Goal: Information Seeking & Learning: Learn about a topic

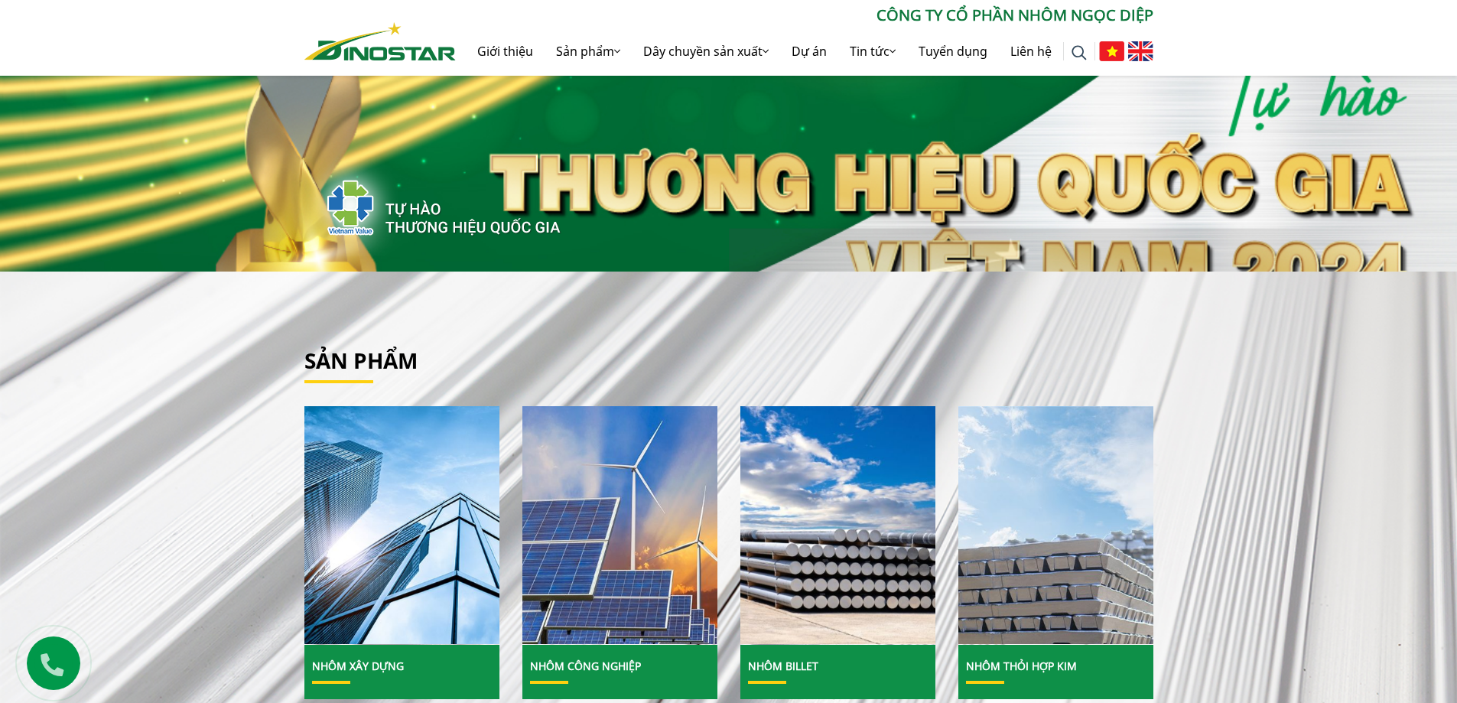
scroll to position [76, 0]
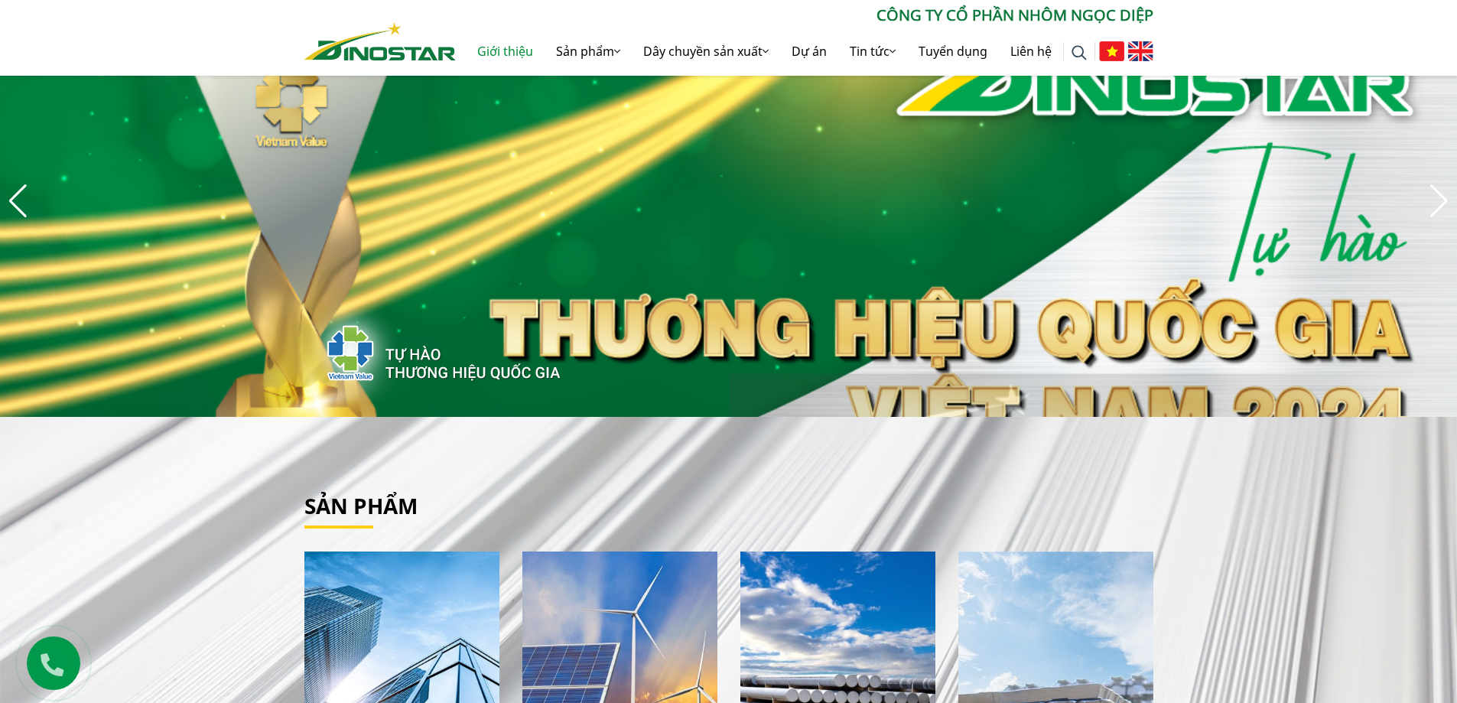
click at [496, 45] on link "Giới thiệu" at bounding box center [505, 51] width 79 height 49
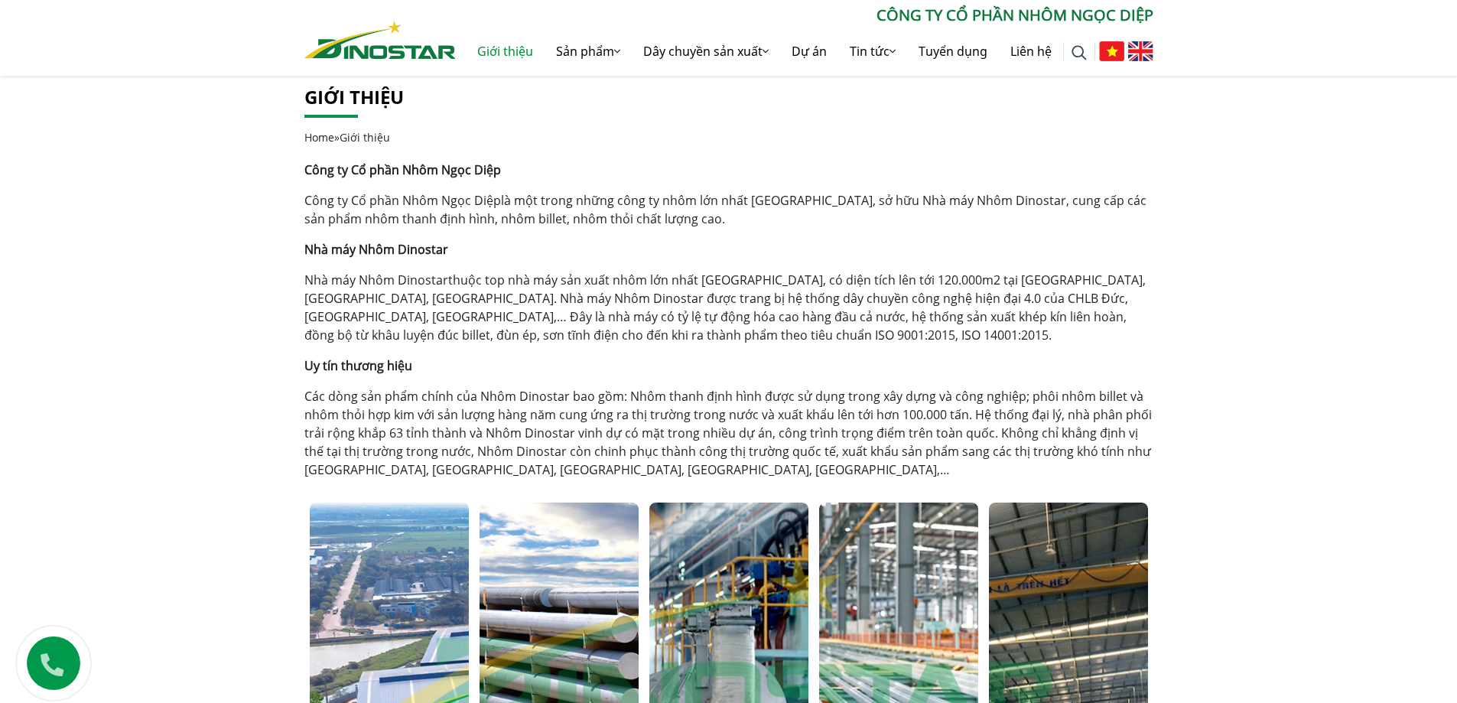
scroll to position [306, 0]
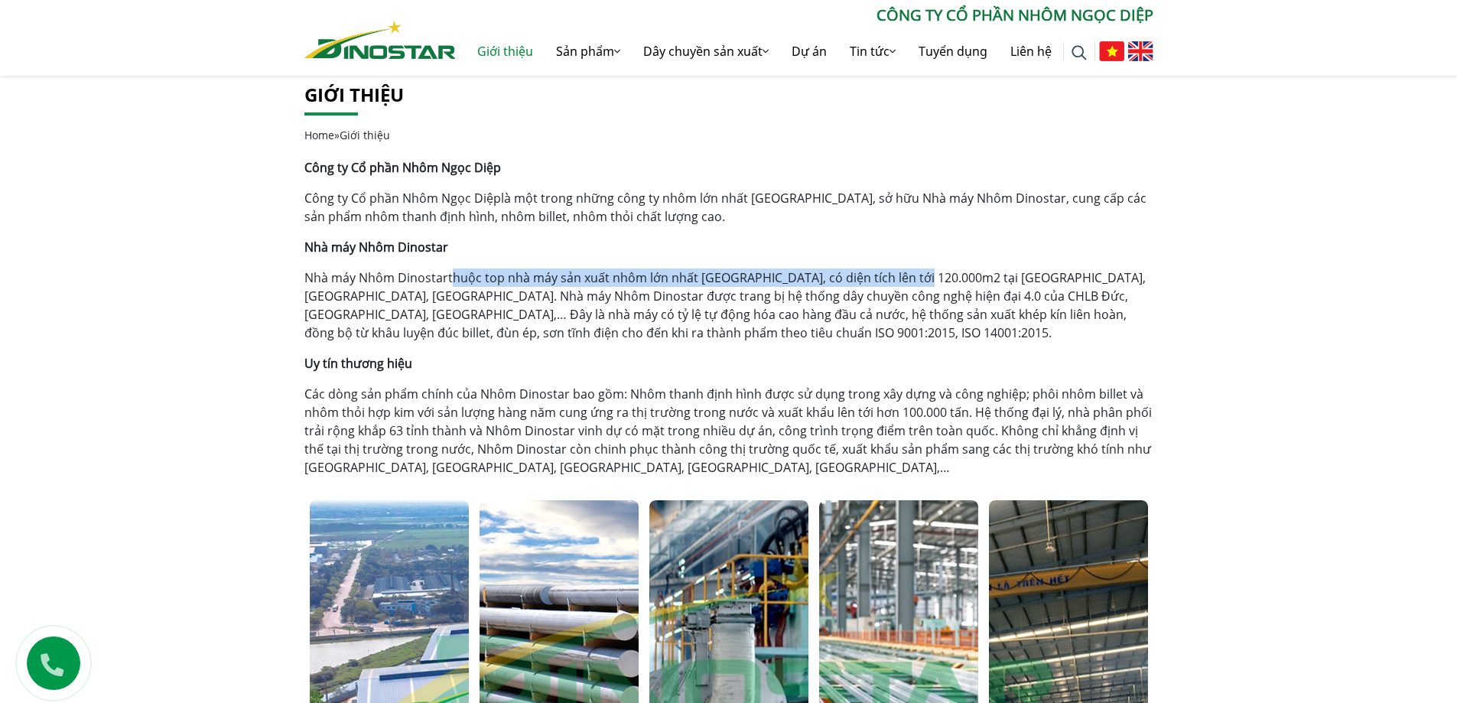
drag, startPoint x: 449, startPoint y: 278, endPoint x: 913, endPoint y: 280, distance: 464.1
click at [913, 280] on p "Nhà máy Nhôm Dinostar thuộc top nhà máy sản xuất nhôm lớn nhất Việt Nam, có diệ…" at bounding box center [728, 304] width 849 height 73
click at [479, 432] on p "Các dòng sản phẩm chính của Nhôm Dinostar bao gồm: Nhôm thanh định hình được sử…" at bounding box center [728, 431] width 849 height 92
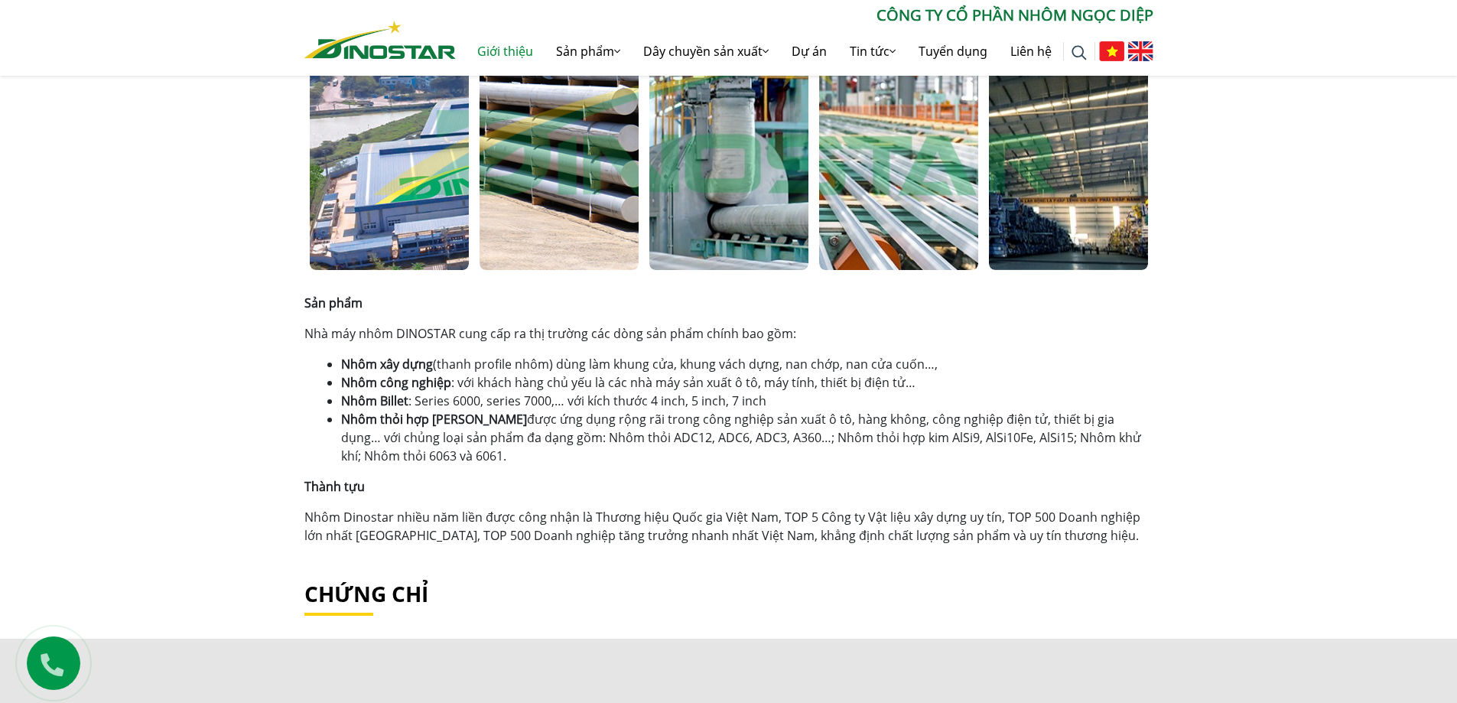
scroll to position [841, 0]
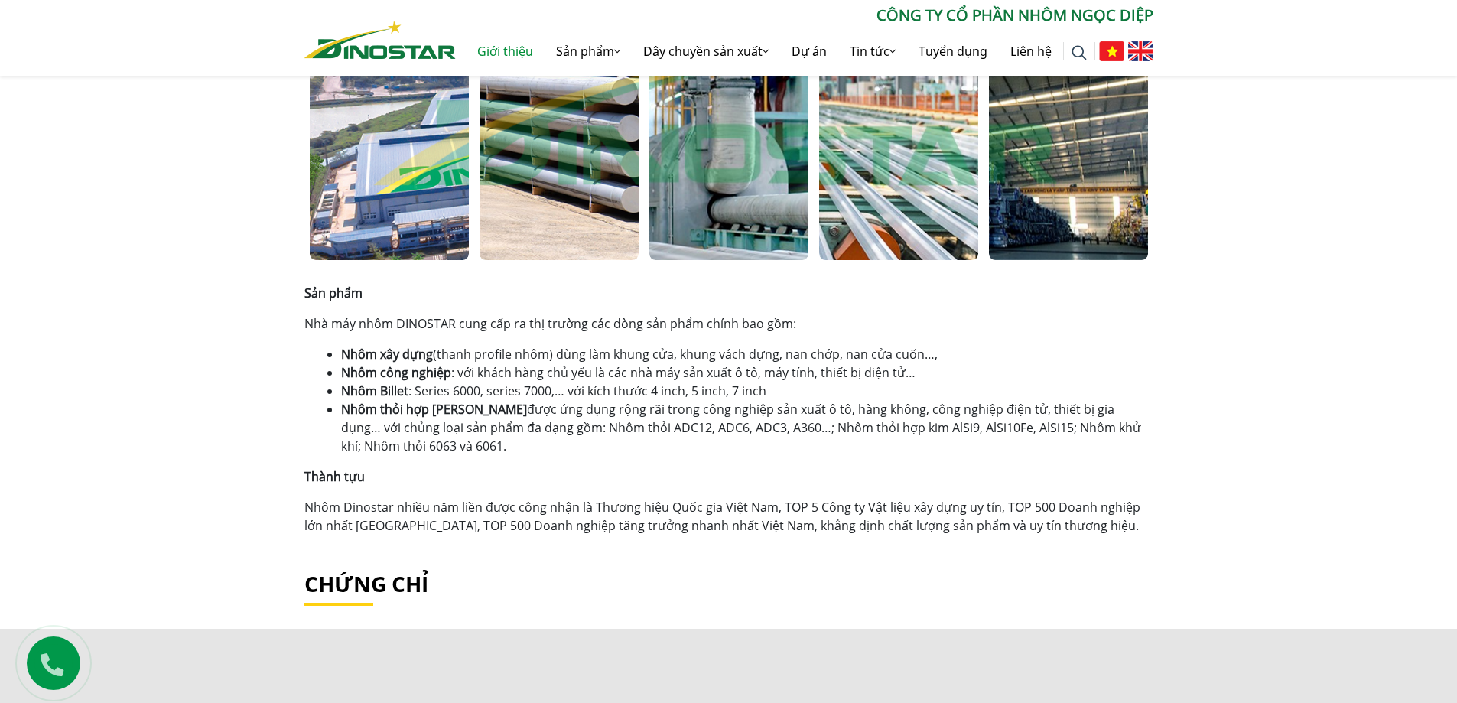
click at [760, 349] on li "Nhôm xây dựng (thanh profile nhôm) dùng làm khung cửa, khung vách dựng, nan chớ…" at bounding box center [747, 354] width 812 height 18
drag, startPoint x: 482, startPoint y: 356, endPoint x: 625, endPoint y: 359, distance: 143.0
click at [623, 359] on li "Nhôm xây dựng (thanh profile nhôm) dùng làm khung cửa, khung vách dựng, nan chớ…" at bounding box center [747, 354] width 812 height 18
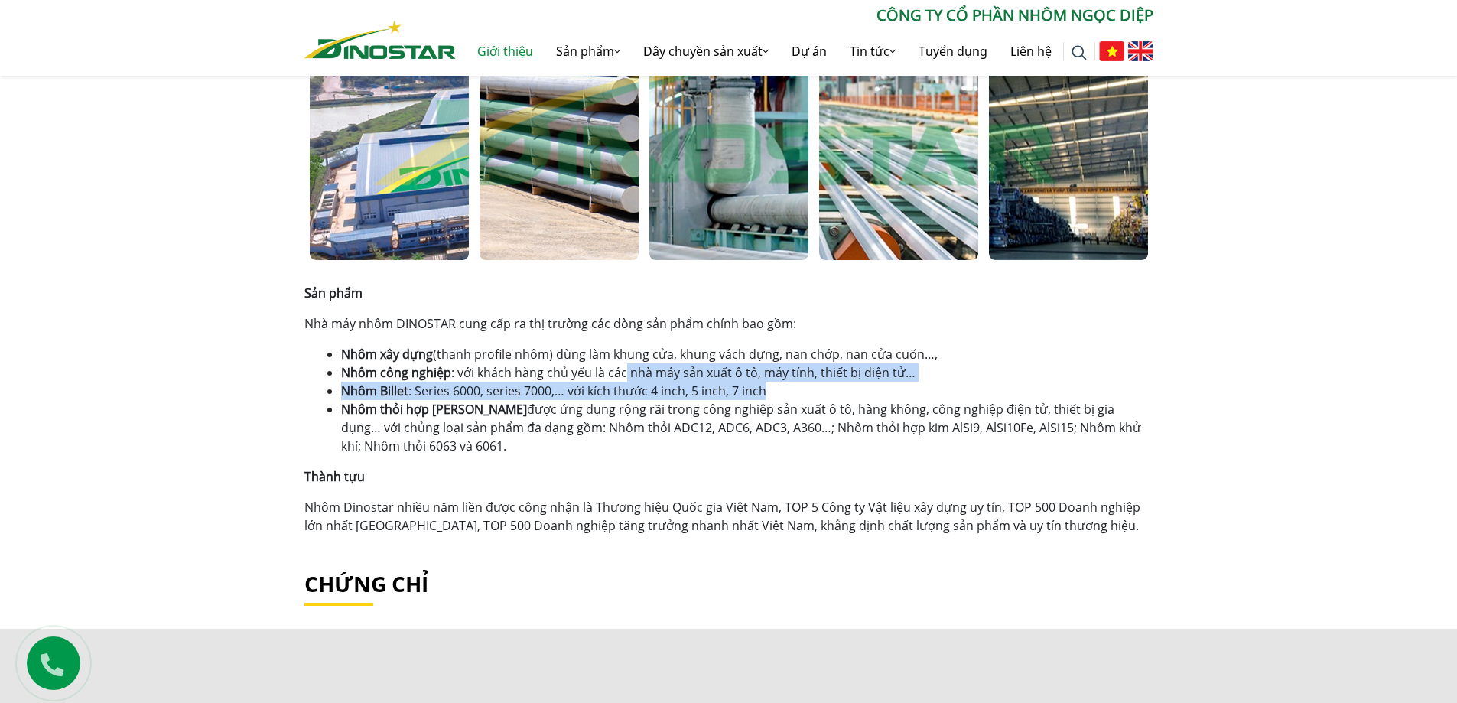
drag, startPoint x: 623, startPoint y: 375, endPoint x: 813, endPoint y: 382, distance: 189.7
click at [811, 382] on ul "Nhôm xây dựng (thanh profile nhôm) dùng làm khung cửa, khung vách dựng, nan chớ…" at bounding box center [747, 400] width 812 height 110
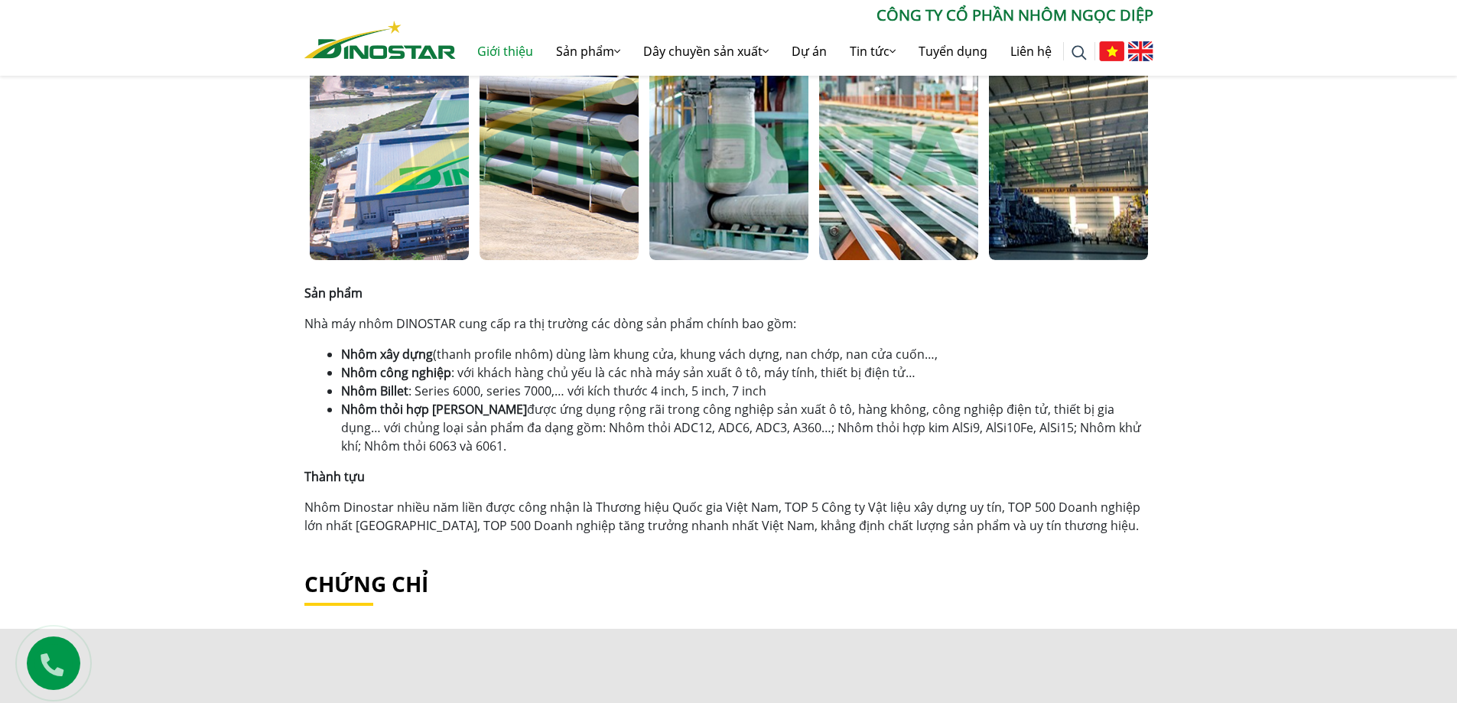
click at [825, 425] on li "Nhôm thỏi hợp kim được ứng dụng rộng rãi trong công nghiệp sản xuất ô tô, hàng …" at bounding box center [747, 427] width 812 height 55
drag, startPoint x: 498, startPoint y: 379, endPoint x: 872, endPoint y: 380, distance: 373.9
click at [872, 380] on li "Nhôm công nghiệp : với khách hàng chủ yếu là các nhà máy sản xuất ô tô, máy tín…" at bounding box center [747, 372] width 812 height 18
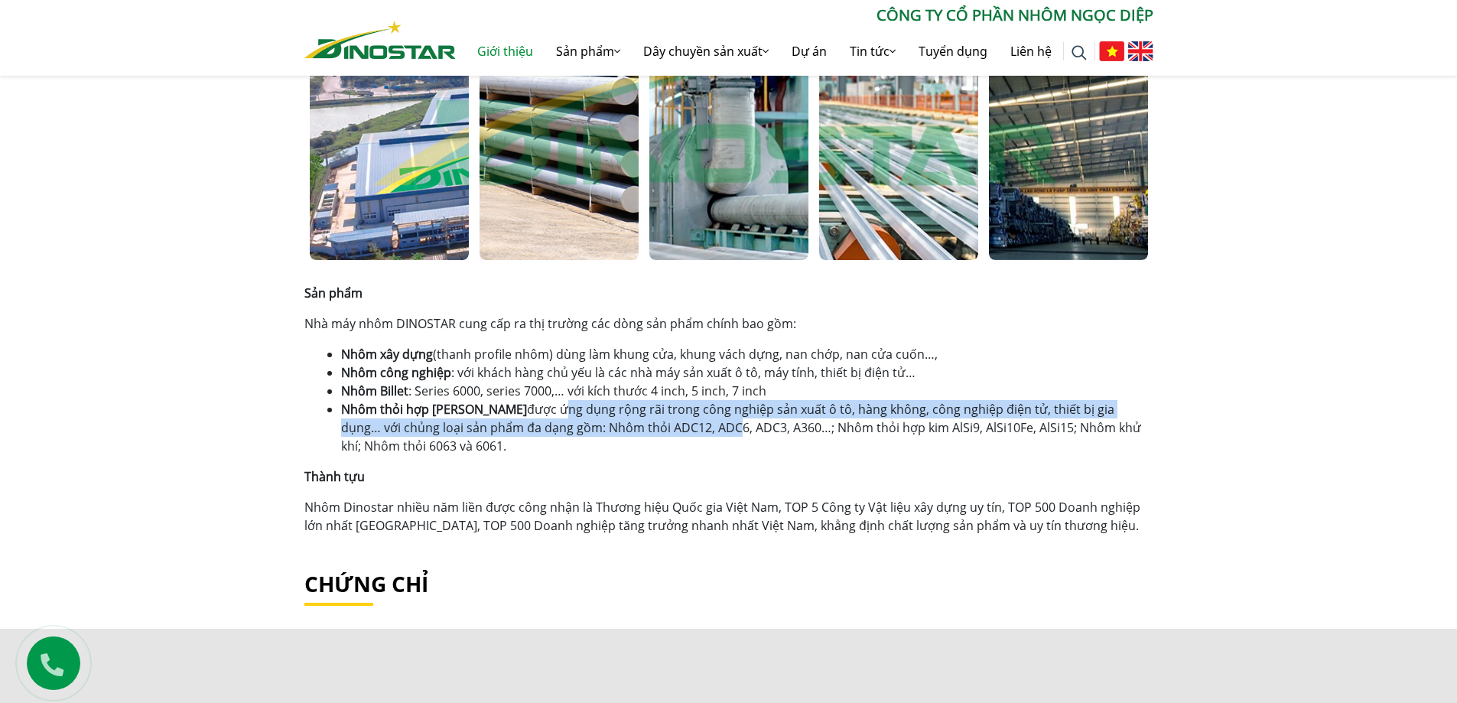
drag, startPoint x: 486, startPoint y: 405, endPoint x: 674, endPoint y: 425, distance: 188.4
click at [645, 423] on li "Nhôm thỏi hợp kim được ứng dụng rộng rãi trong công nghiệp sản xuất ô tô, hàng …" at bounding box center [747, 427] width 812 height 55
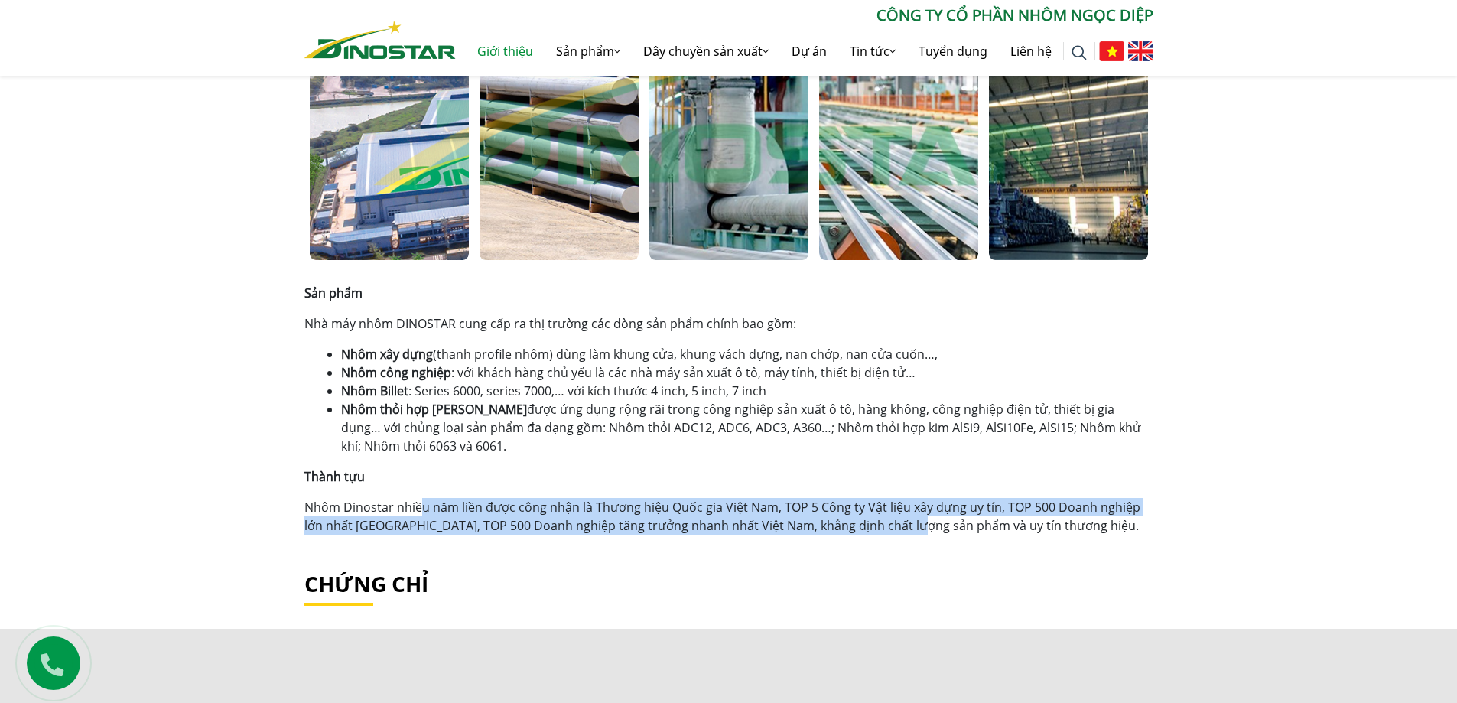
drag, startPoint x: 421, startPoint y: 501, endPoint x: 872, endPoint y: 516, distance: 451.4
click at [934, 518] on p "Nhôm Dinostar nhiều năm liền được công nhận là Thương hiệu Quốc gia Việt Nam, T…" at bounding box center [728, 516] width 849 height 37
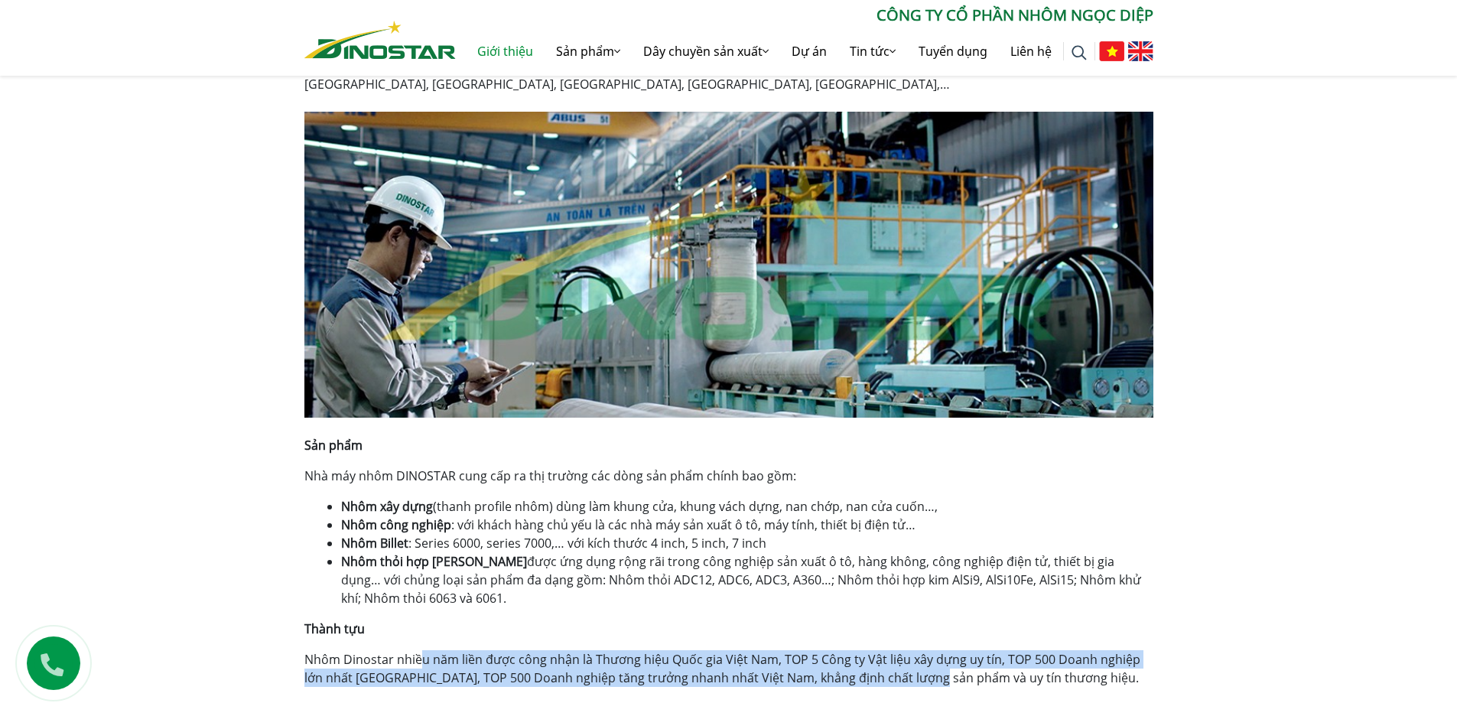
scroll to position [681, 0]
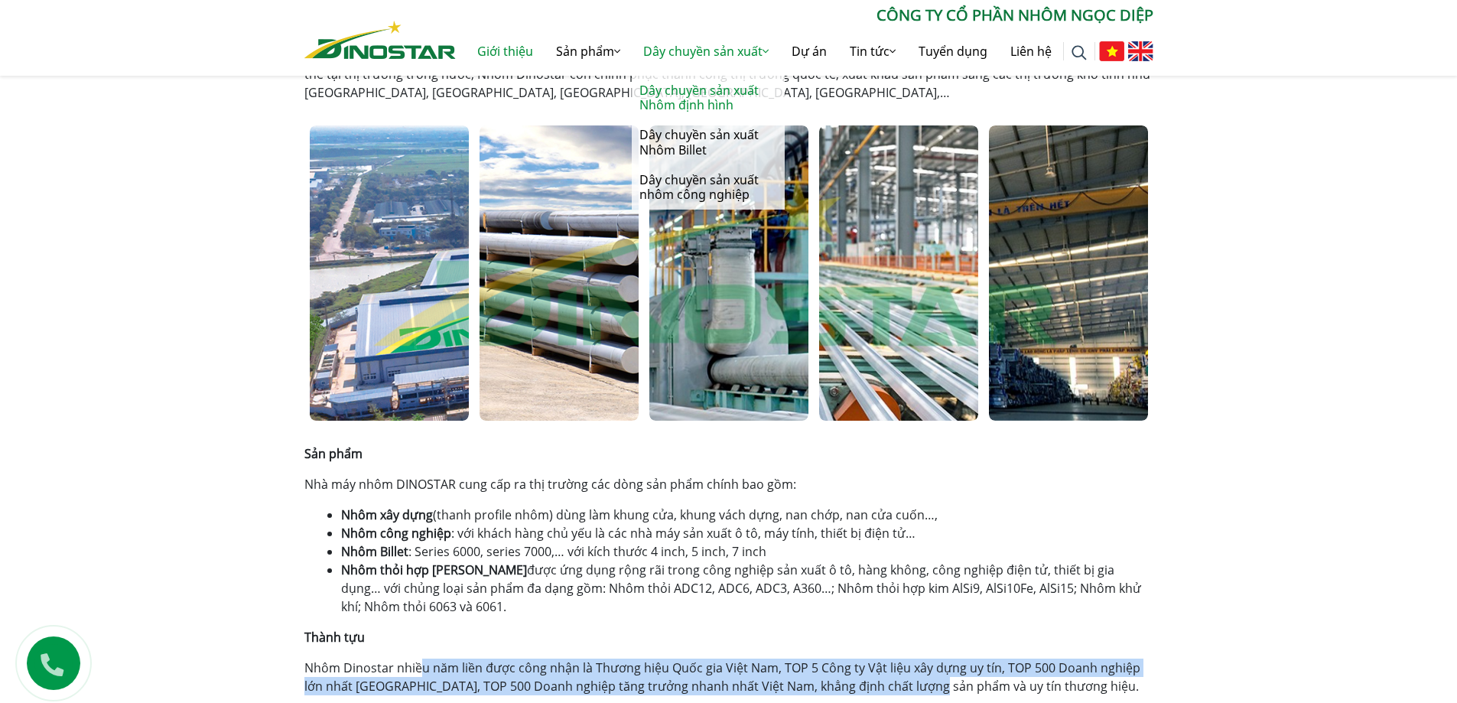
click at [701, 98] on link "Dây chuyền sản xuất Nhôm định hình" at bounding box center [708, 98] width 153 height 44
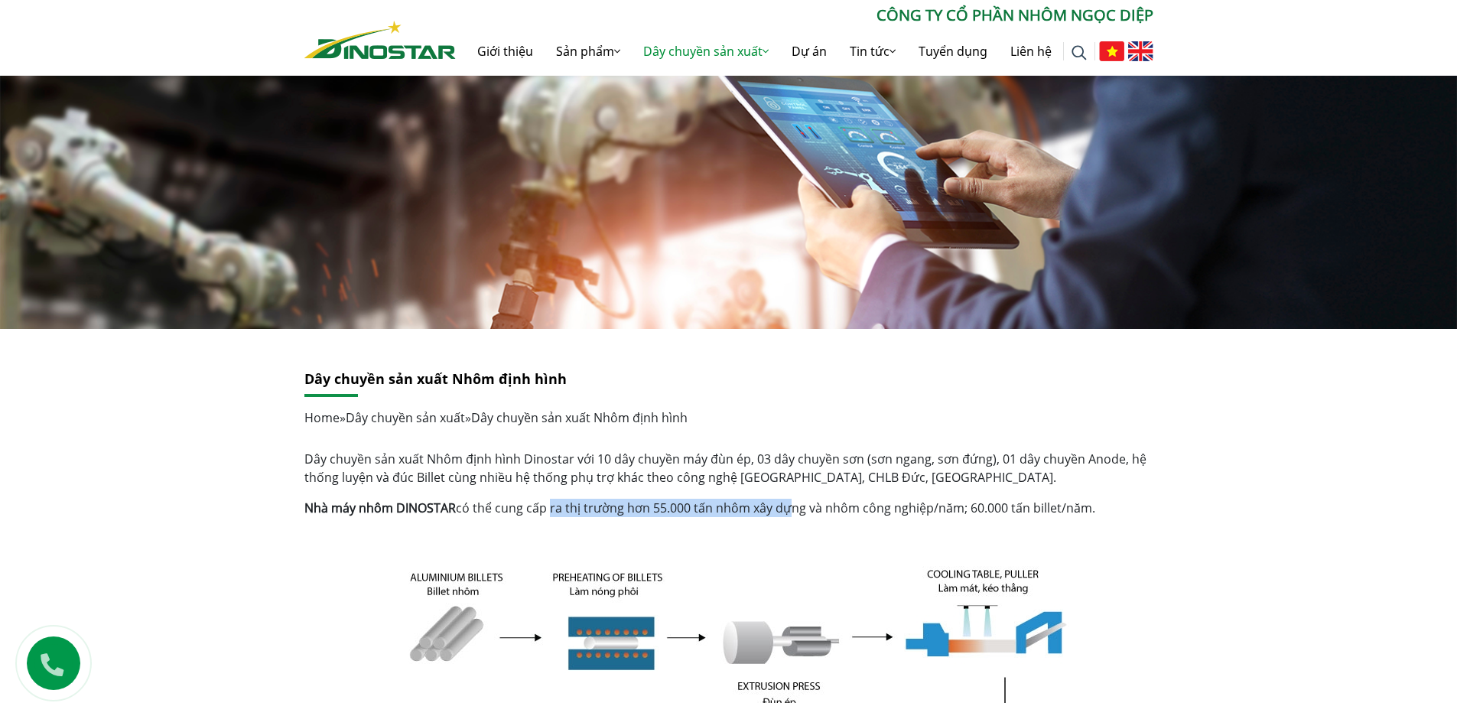
drag, startPoint x: 545, startPoint y: 503, endPoint x: 785, endPoint y: 508, distance: 240.1
click at [785, 508] on p "Nhà máy nhôm DINOSTAR có thể cung cấp ra thị trường hơn 55.000 tấn nhôm xây dựn…" at bounding box center [728, 508] width 849 height 18
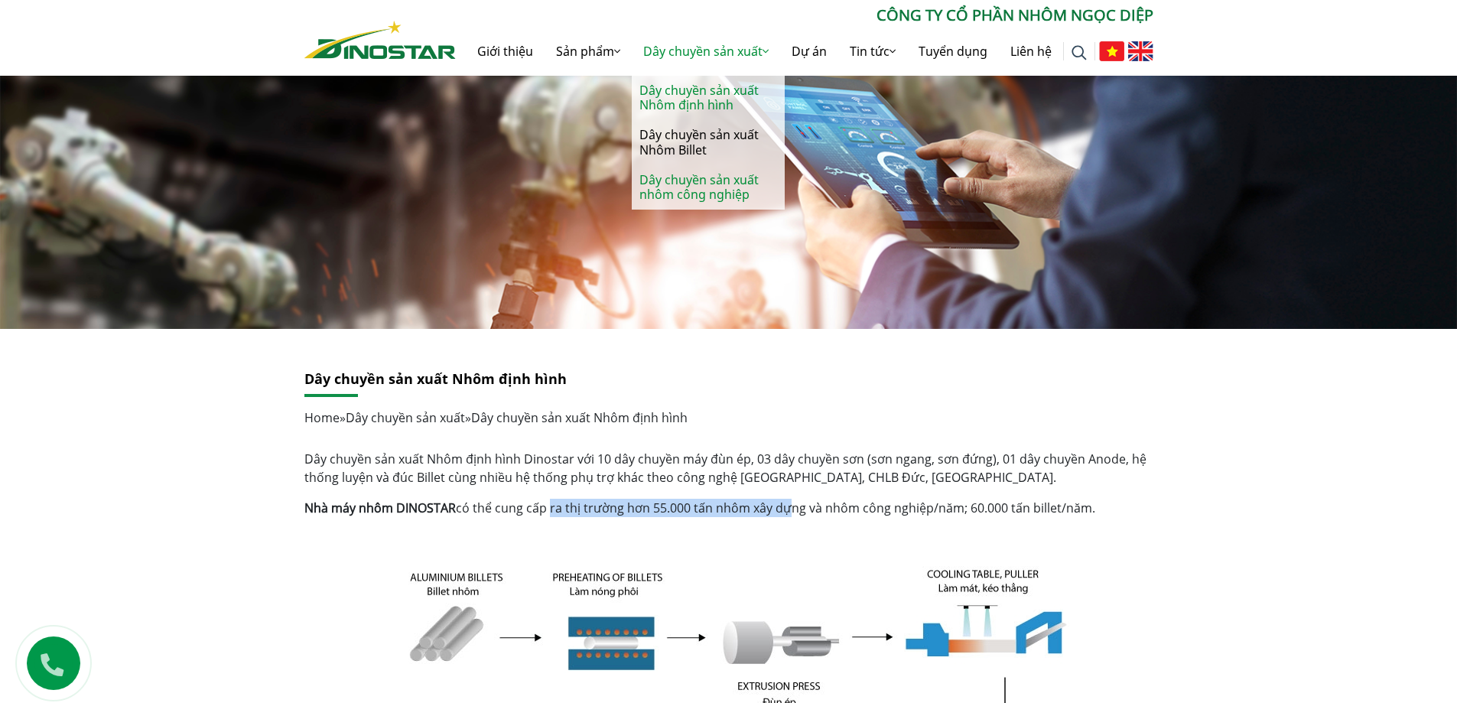
click at [695, 179] on link "Dây chuyền sản xuất nhôm công nghiệp" at bounding box center [708, 187] width 153 height 44
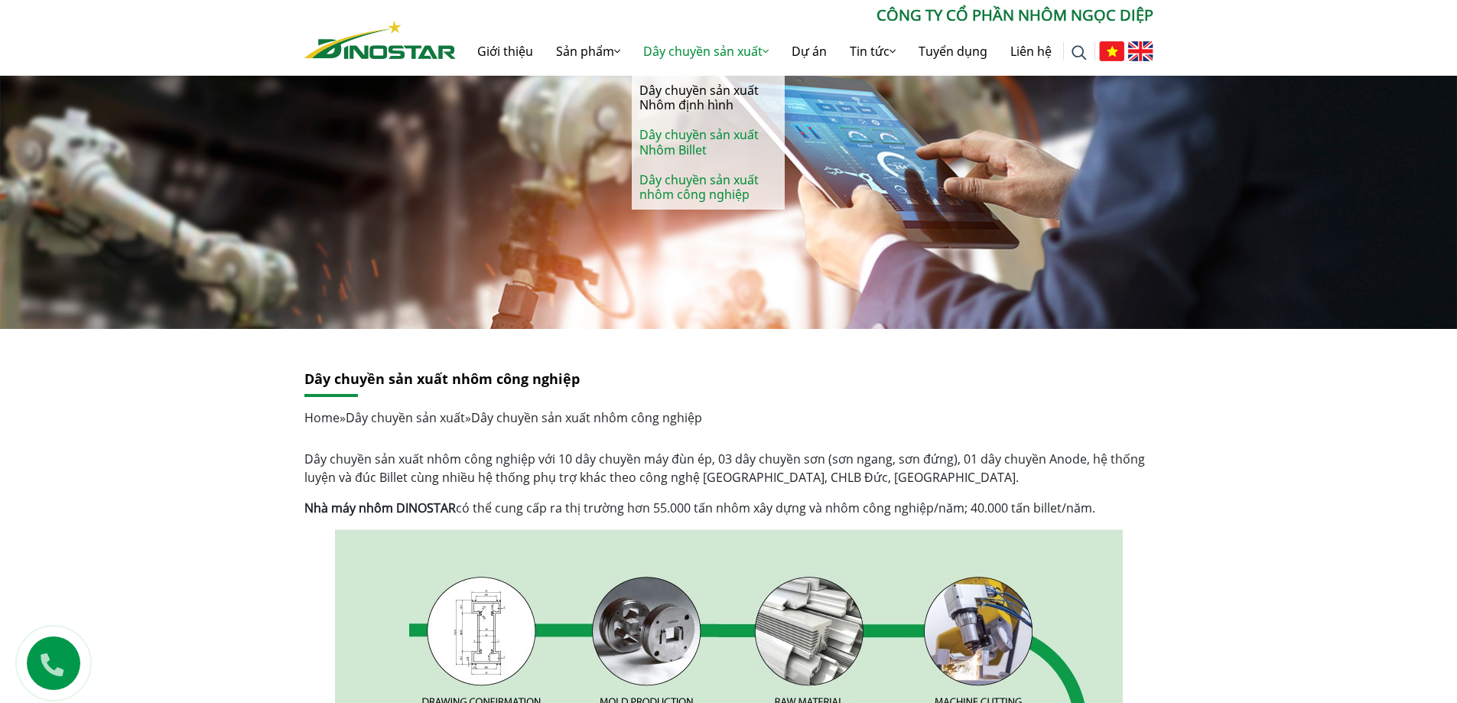
click at [668, 138] on link "Dây chuyền sản xuất Nhôm Billet" at bounding box center [708, 142] width 153 height 44
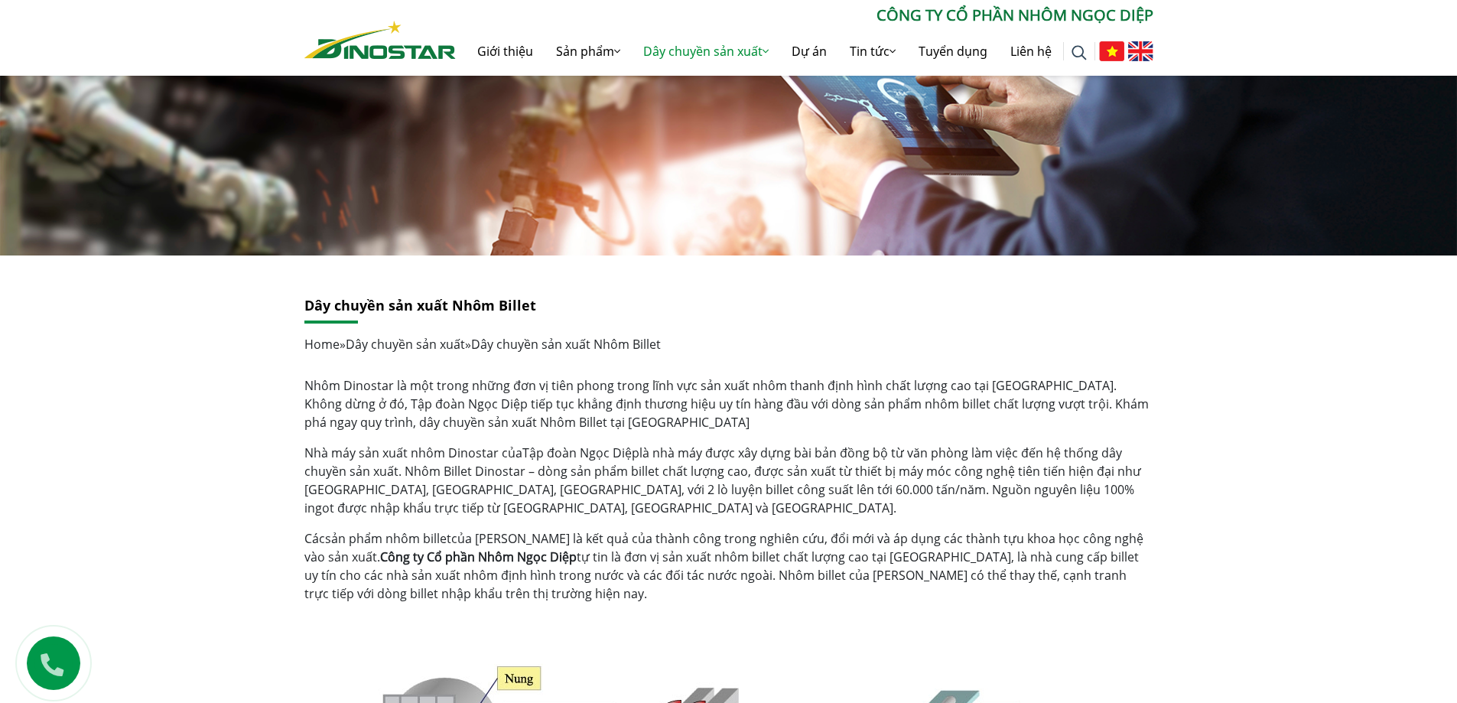
scroll to position [153, 0]
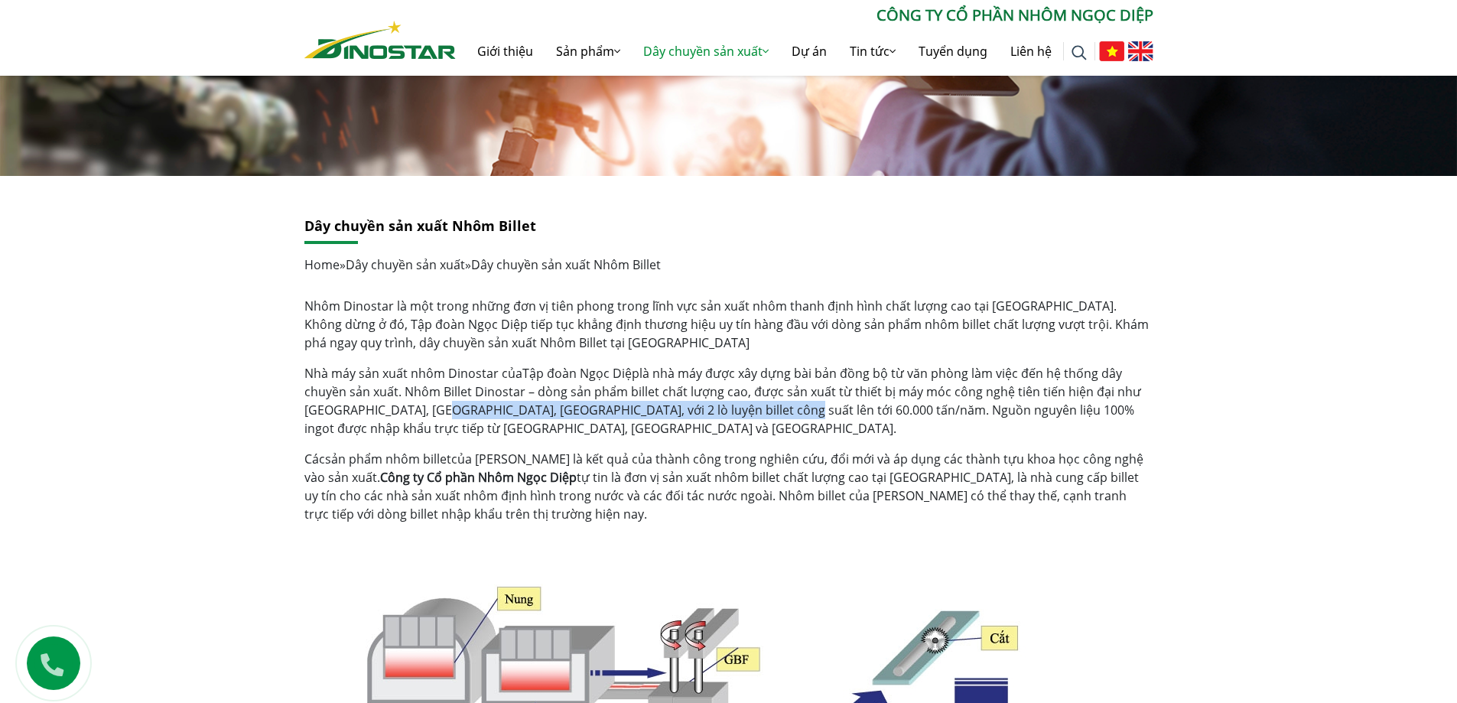
drag, startPoint x: 426, startPoint y: 403, endPoint x: 785, endPoint y: 411, distance: 359.5
click at [785, 411] on p "Nhà máy sản xuất nhôm Dinostar của Tập đoàn Ngọc Diệp là nhà máy được xây dựng …" at bounding box center [728, 400] width 849 height 73
click at [697, 466] on p "Các sản phẩm nhôm billet của [PERSON_NAME] là kết quả của thành công trong nghi…" at bounding box center [728, 486] width 849 height 73
drag, startPoint x: 628, startPoint y: 401, endPoint x: 886, endPoint y: 407, distance: 258.5
click at [886, 407] on p "Nhà máy sản xuất nhôm Dinostar của Tập đoàn Ngọc Diệp là nhà máy được xây dựng …" at bounding box center [728, 400] width 849 height 73
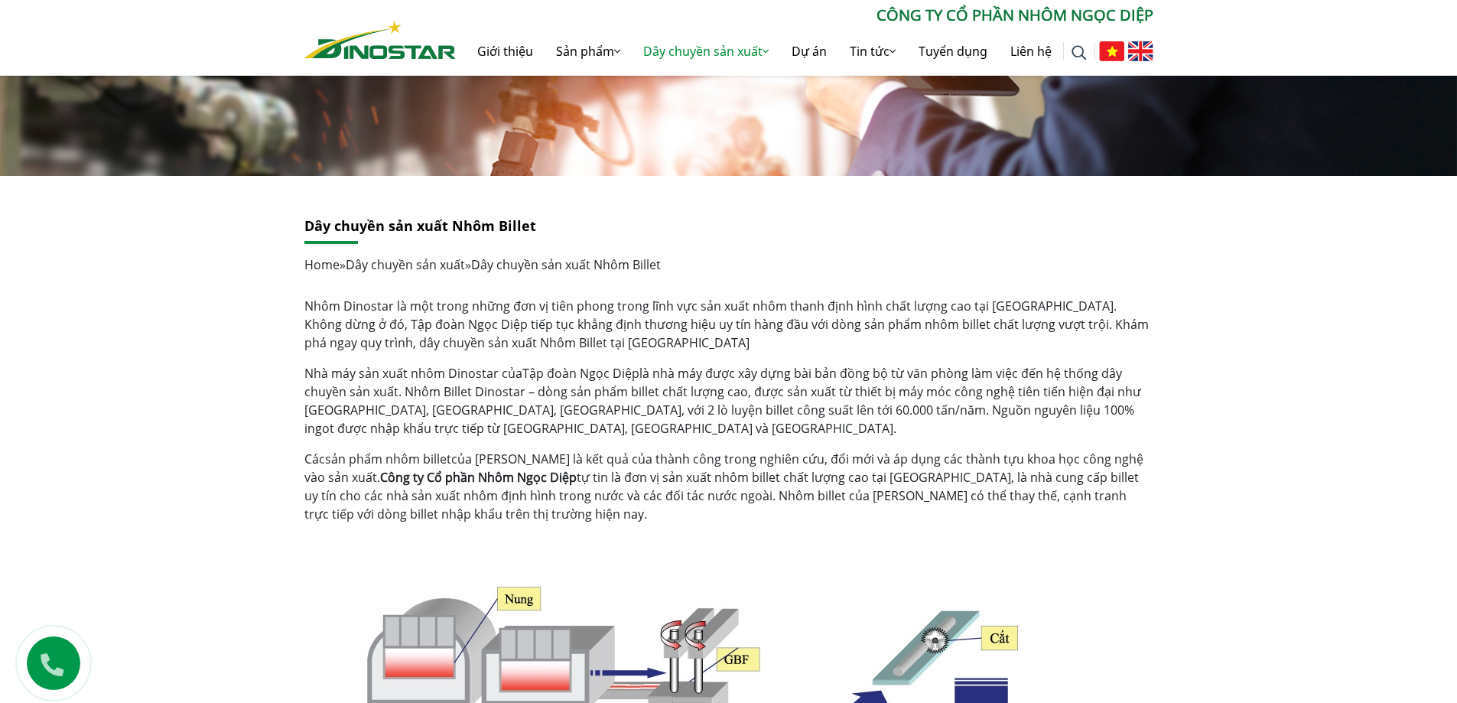
click at [953, 408] on p "Nhà máy sản xuất nhôm Dinostar của Tập đoàn Ngọc Diệp là nhà máy được xây dựng …" at bounding box center [728, 400] width 849 height 73
drag, startPoint x: 767, startPoint y: 412, endPoint x: 1007, endPoint y: 412, distance: 240.1
click at [1007, 412] on p "Nhà máy sản xuất nhôm Dinostar của Tập đoàn Ngọc Diệp là nhà máy được xây dựng …" at bounding box center [728, 400] width 849 height 73
click at [1060, 412] on p "Nhà máy sản xuất nhôm Dinostar của Tập đoàn Ngọc Diệp là nhà máy được xây dựng …" at bounding box center [728, 400] width 849 height 73
drag, startPoint x: 803, startPoint y: 404, endPoint x: 1127, endPoint y: 405, distance: 324.2
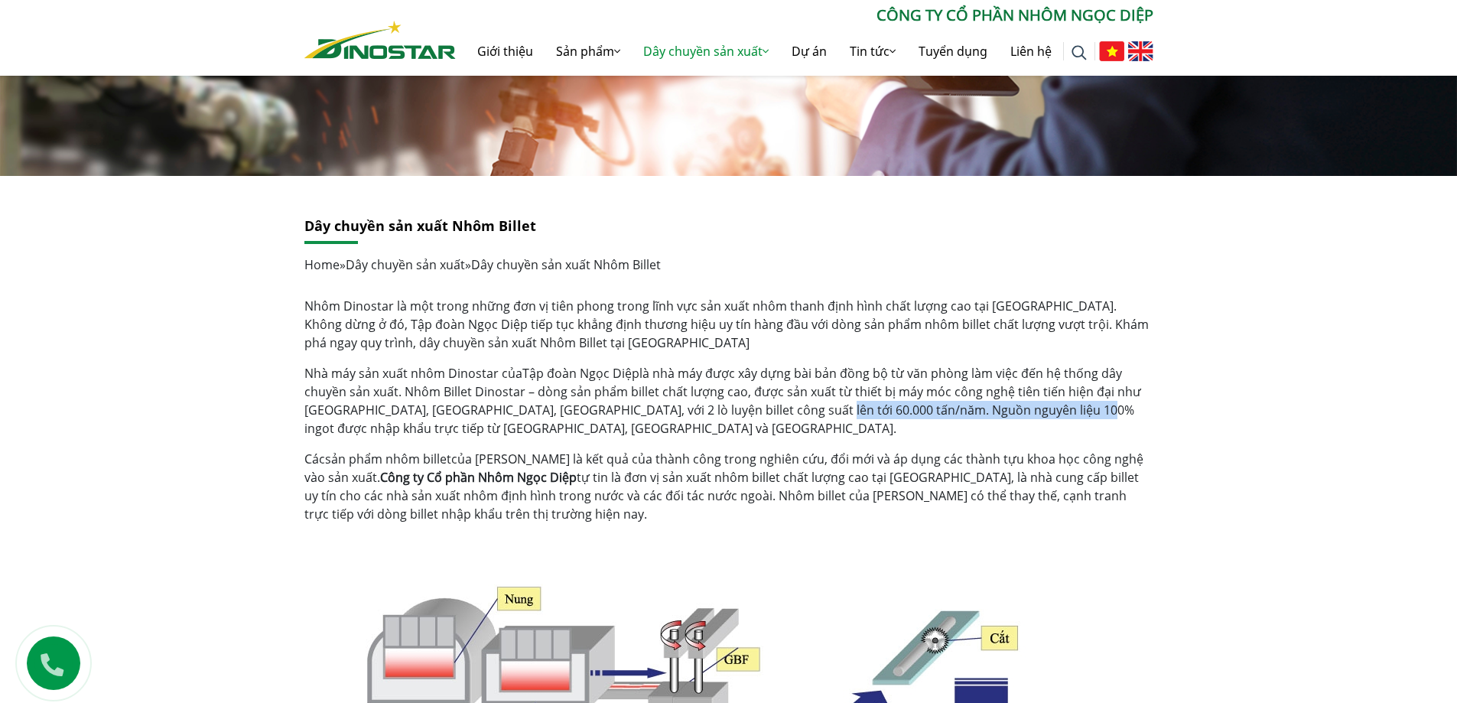
click at [1130, 404] on p "Nhà máy sản xuất nhôm Dinostar của Tập đoàn Ngọc Diệp là nhà máy được xây dựng …" at bounding box center [728, 400] width 849 height 73
drag, startPoint x: 606, startPoint y: 478, endPoint x: 554, endPoint y: 486, distance: 52.7
click at [606, 480] on p "Các sản phẩm nhôm billet của [PERSON_NAME] là kết quả của thành công trong nghi…" at bounding box center [728, 486] width 849 height 73
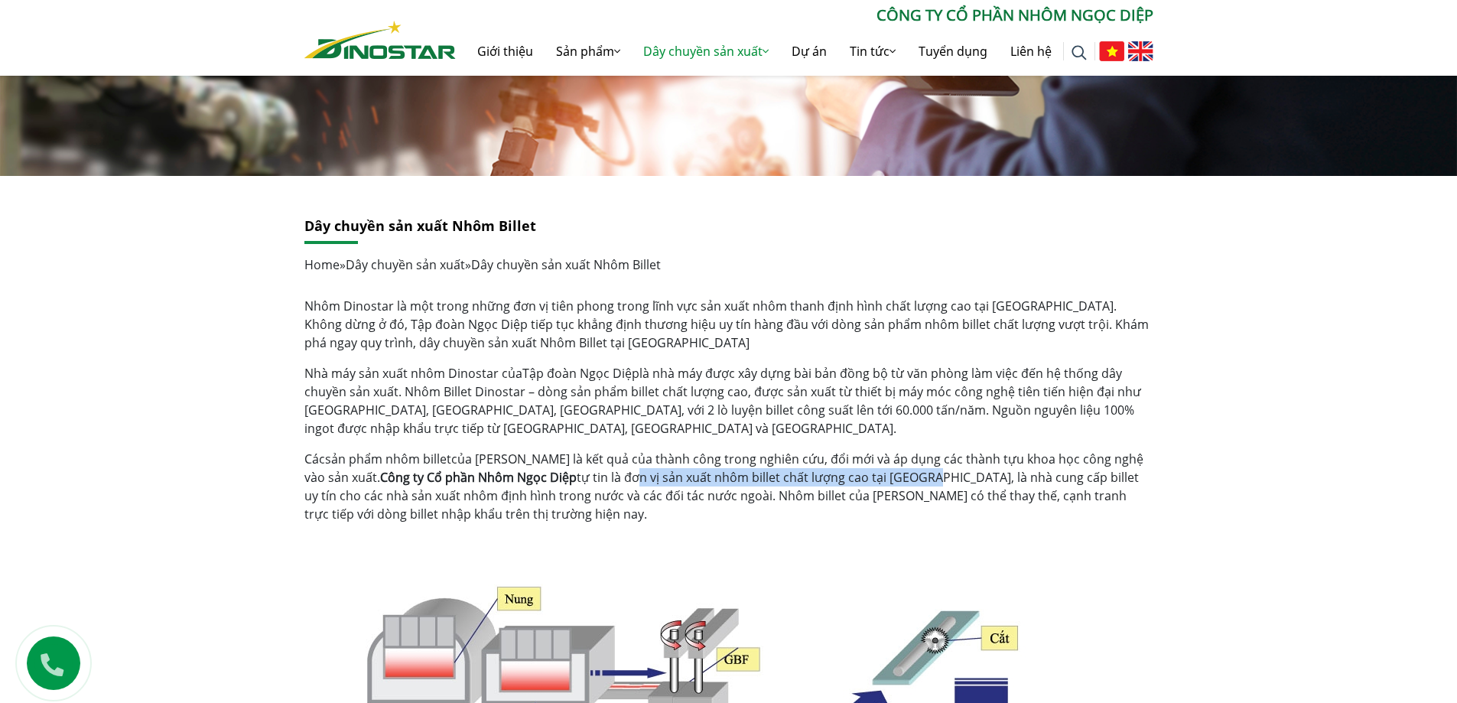
drag, startPoint x: 590, startPoint y: 476, endPoint x: 878, endPoint y: 478, distance: 288.3
click at [892, 476] on p "Các sản phẩm nhôm billet của [PERSON_NAME] là kết quả của thành công trong nghi…" at bounding box center [728, 486] width 849 height 73
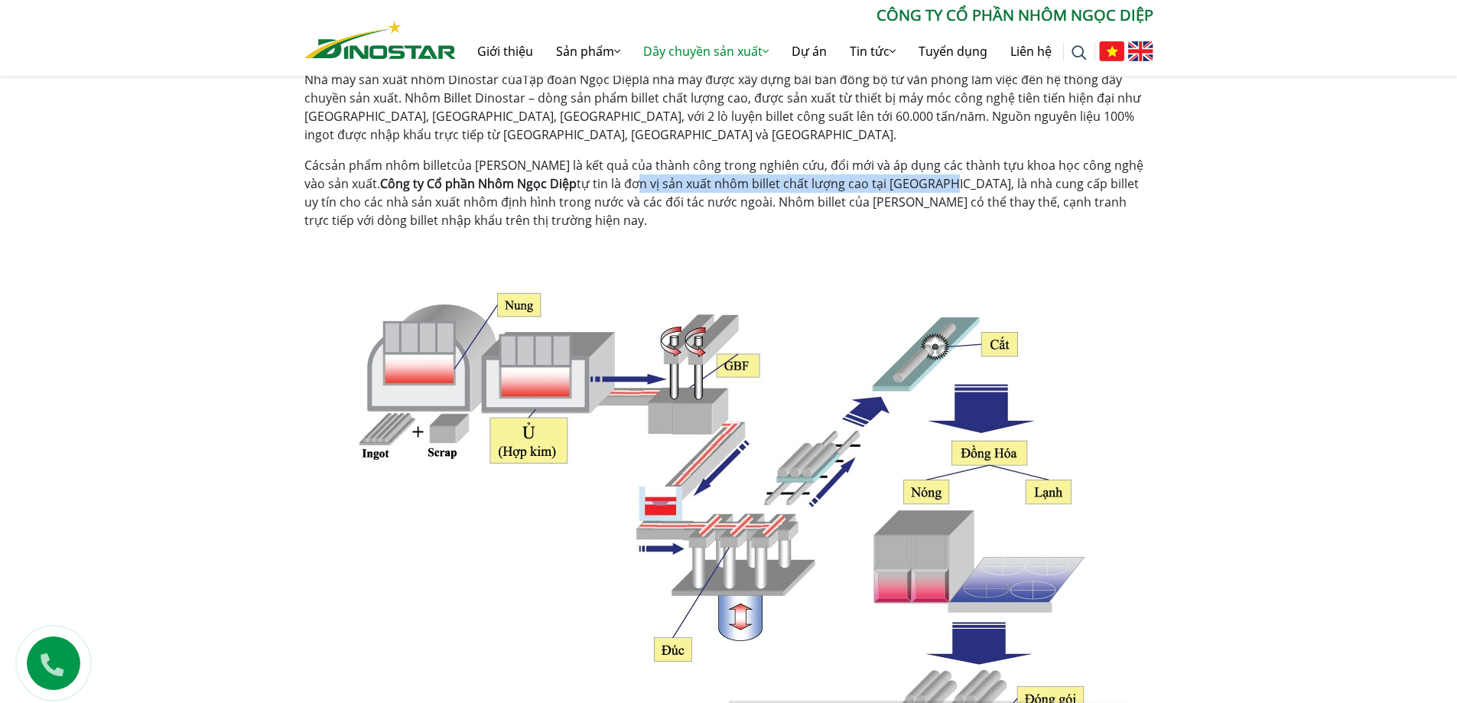
scroll to position [229, 0]
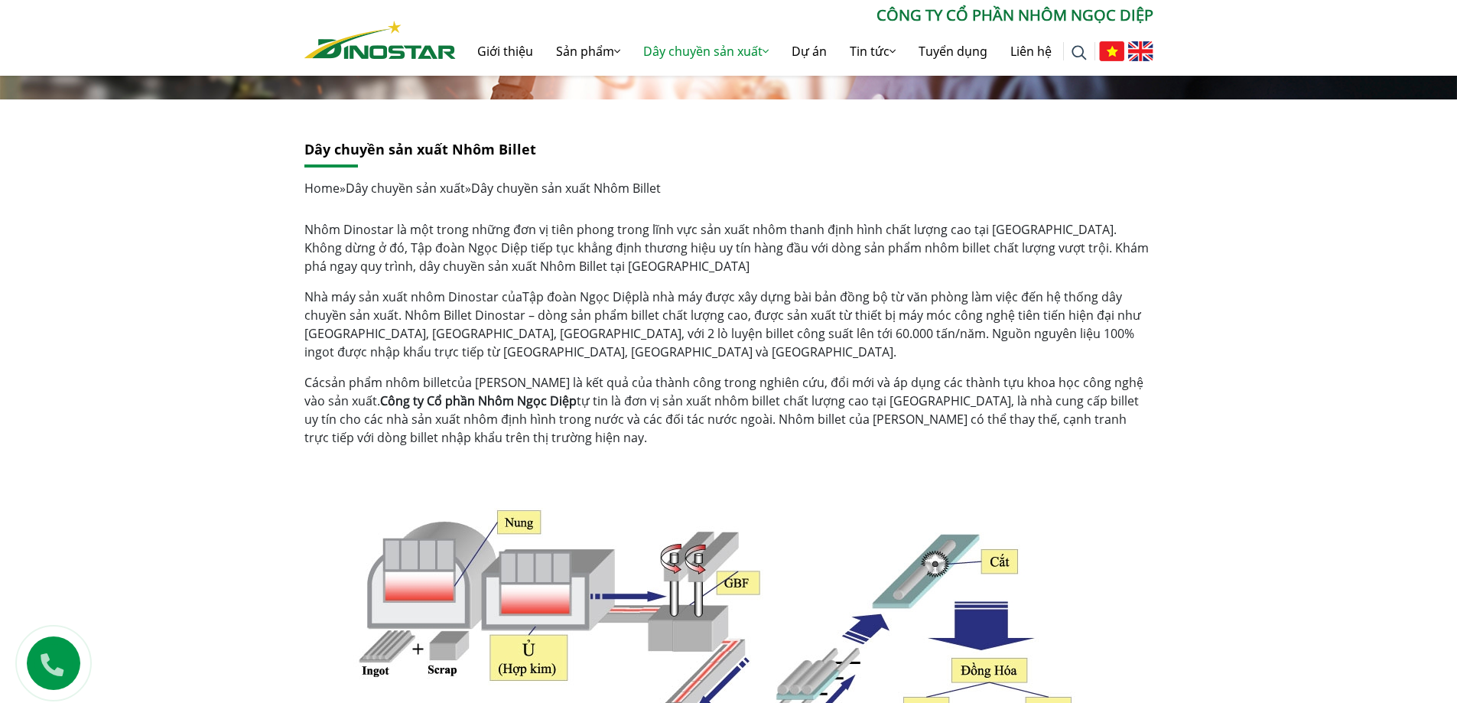
click at [918, 396] on p "Các sản phẩm nhôm billet của [PERSON_NAME] là kết quả của thành công trong nghi…" at bounding box center [728, 409] width 849 height 73
click at [617, 391] on p "Các sản phẩm nhôm billet của [PERSON_NAME] là kết quả của thành công trong nghi…" at bounding box center [728, 409] width 849 height 73
drag, startPoint x: 590, startPoint y: 332, endPoint x: 914, endPoint y: 346, distance: 324.5
click at [913, 345] on p "Nhà máy sản xuất nhôm Dinostar của Tập đoàn Ngọc Diệp là nhà máy được xây dựng …" at bounding box center [728, 323] width 849 height 73
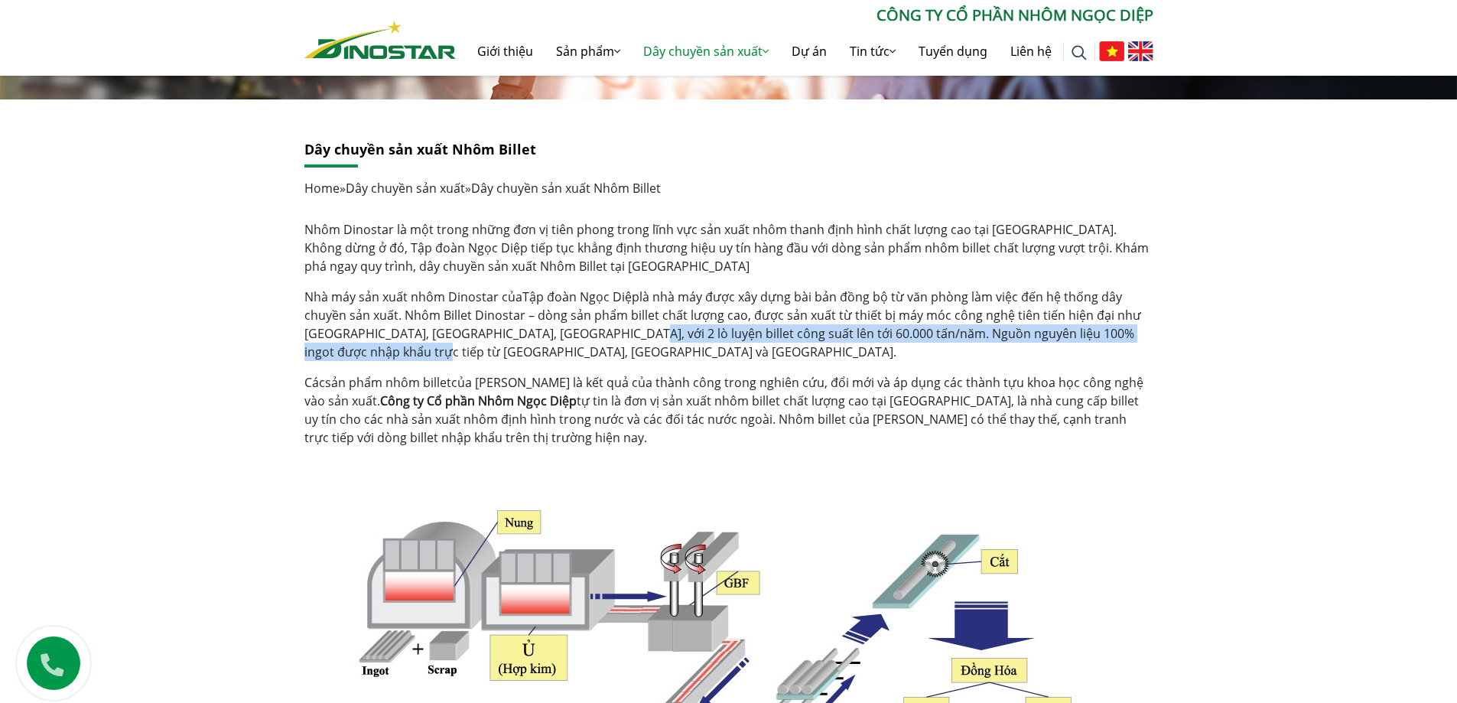
click at [620, 338] on p "Nhà máy sản xuất nhôm Dinostar của Tập đoàn Ngọc Diệp là nhà máy được xây dựng …" at bounding box center [728, 323] width 849 height 73
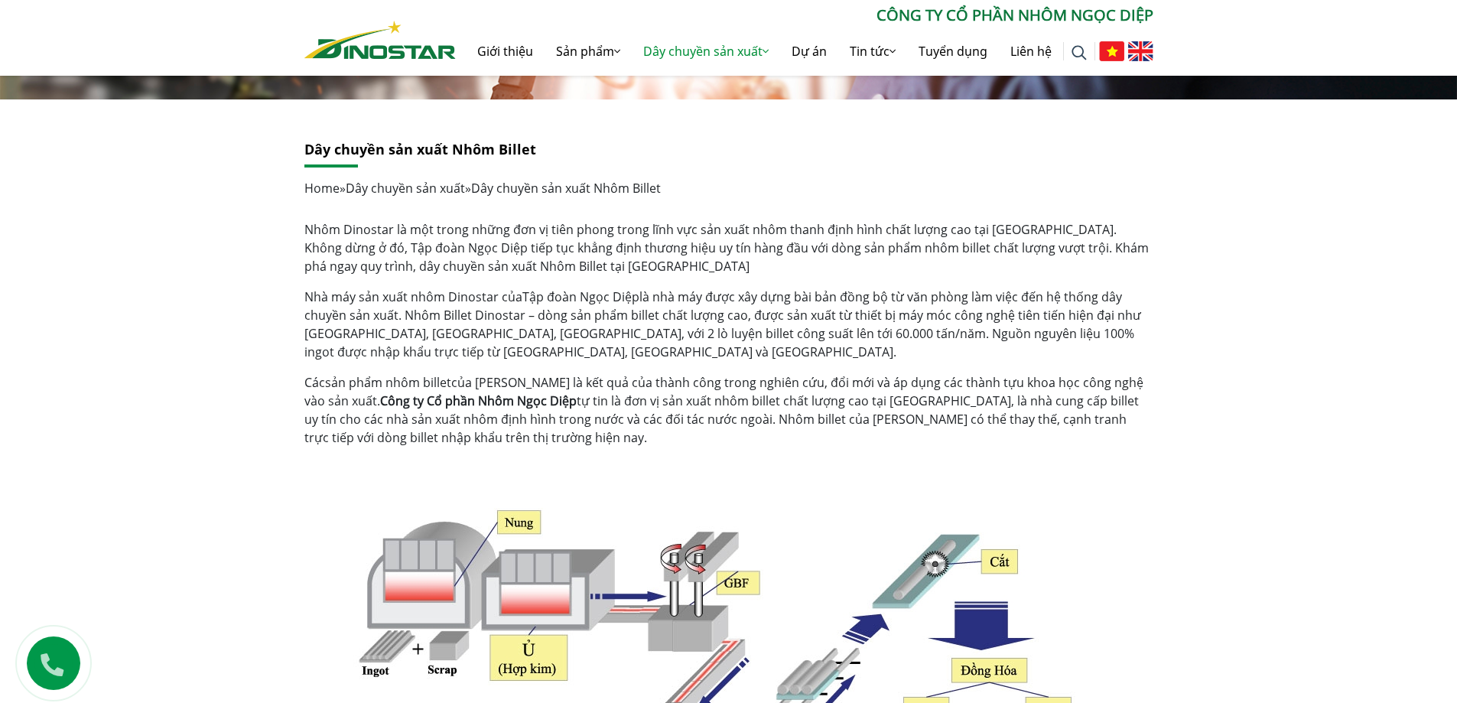
scroll to position [0, 0]
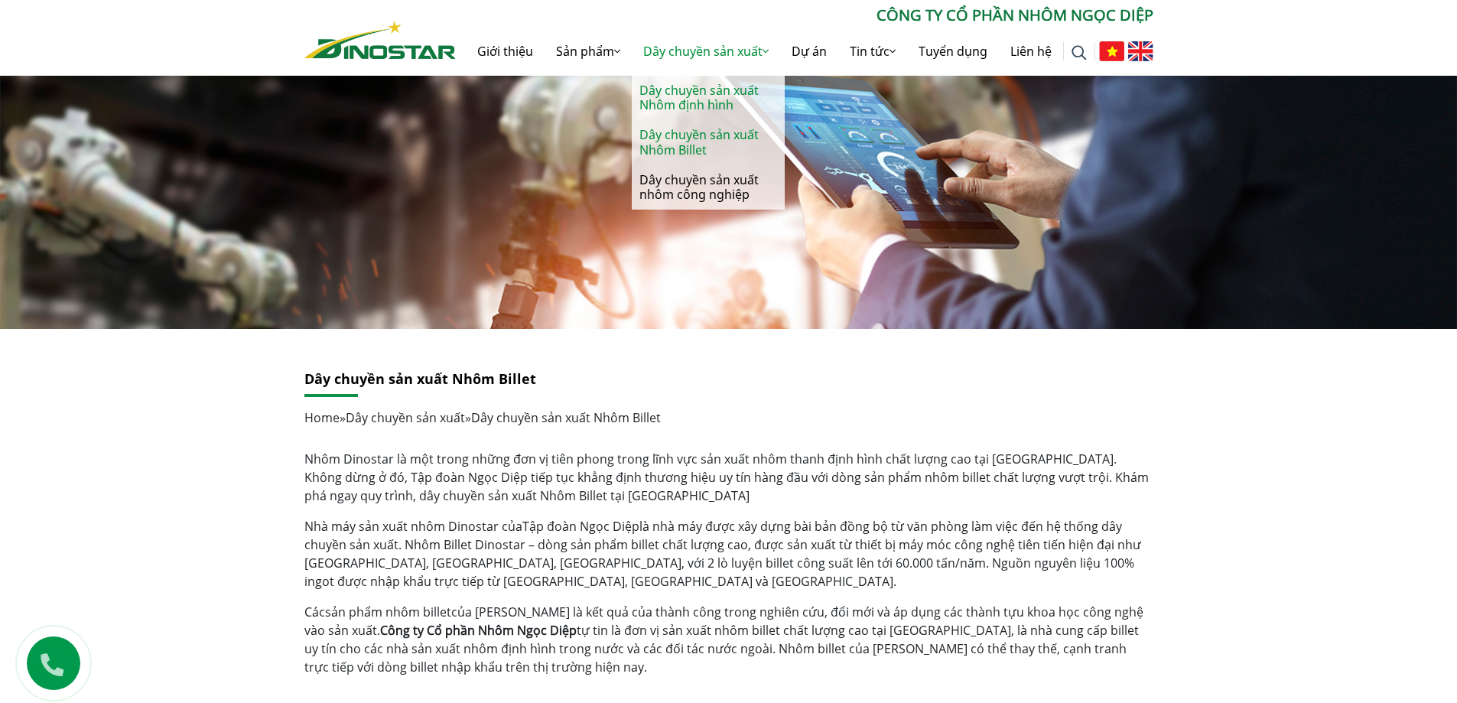
click at [704, 93] on link "Dây chuyền sản xuất Nhôm định hình" at bounding box center [708, 98] width 153 height 44
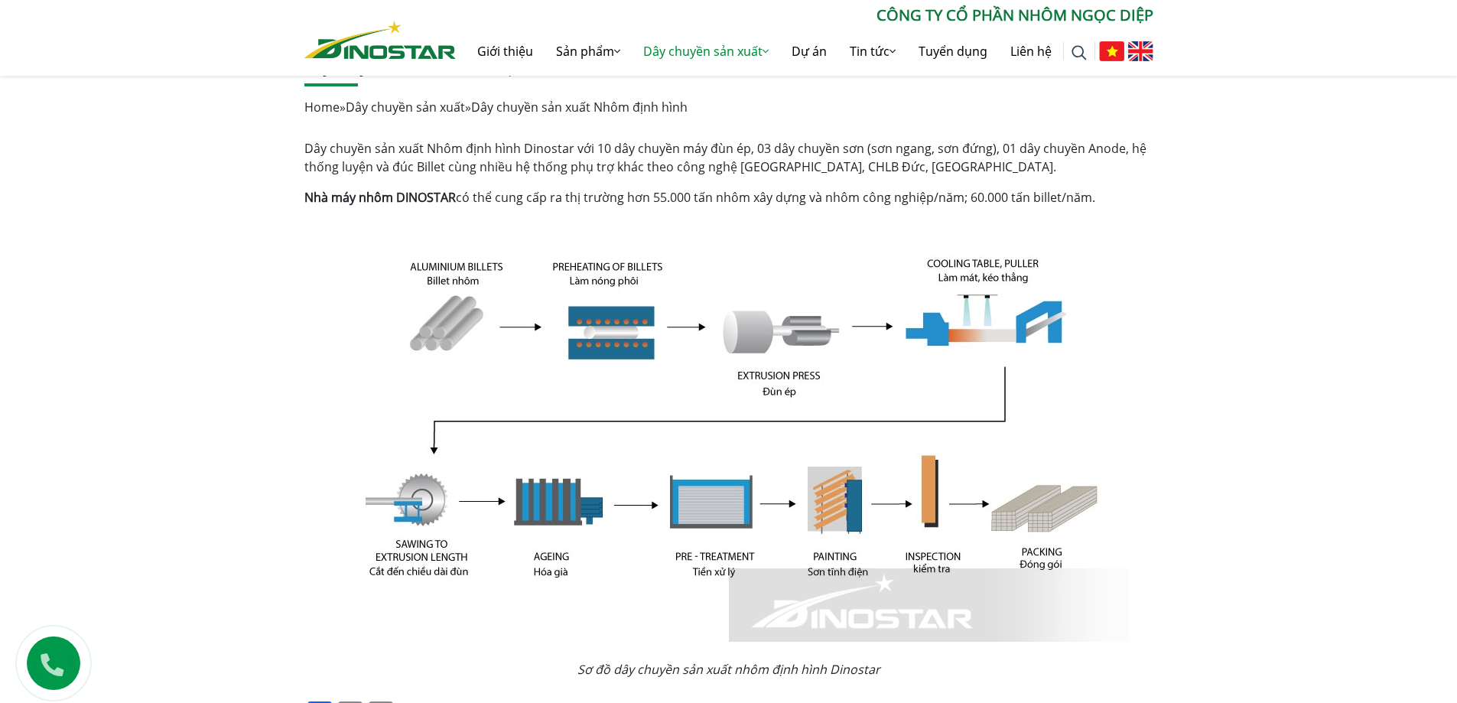
scroll to position [306, 0]
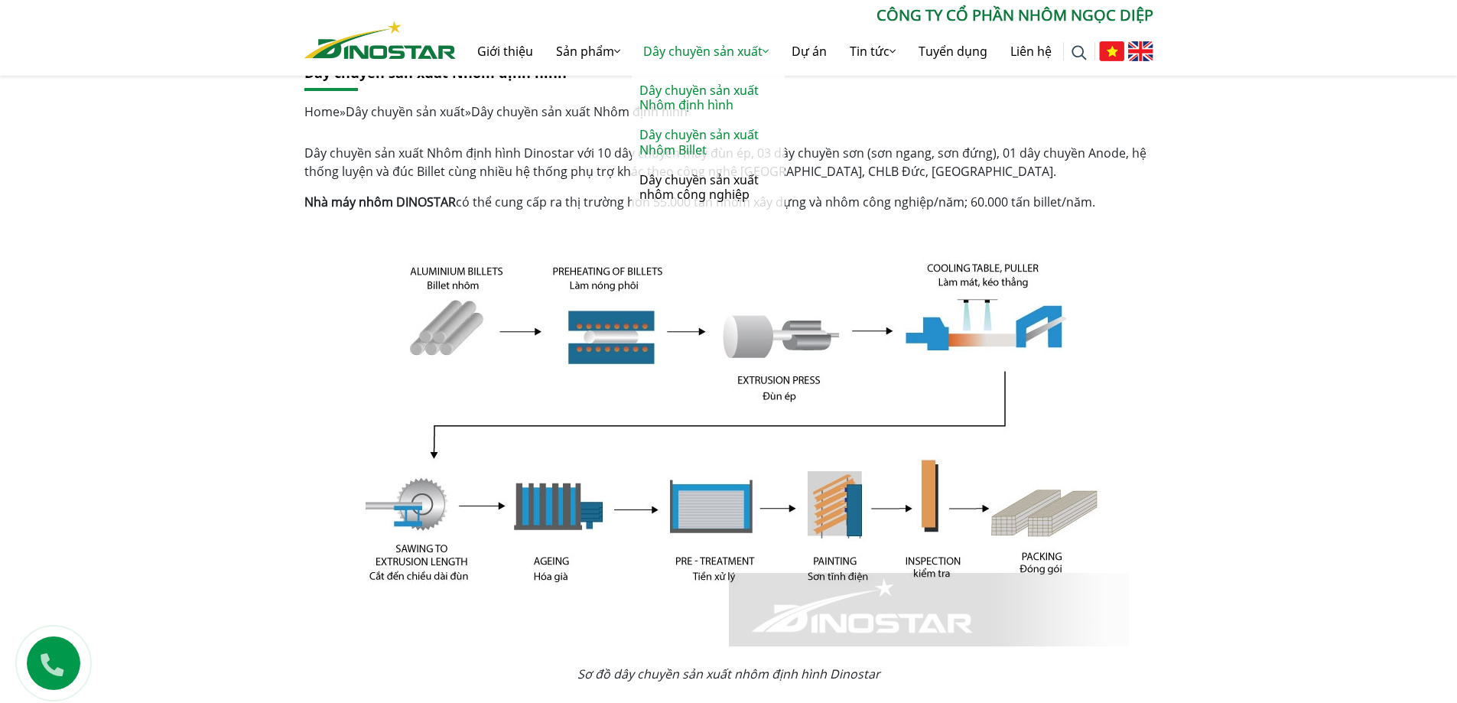
click at [693, 142] on link "Dây chuyền sản xuất Nhôm Billet" at bounding box center [708, 142] width 153 height 44
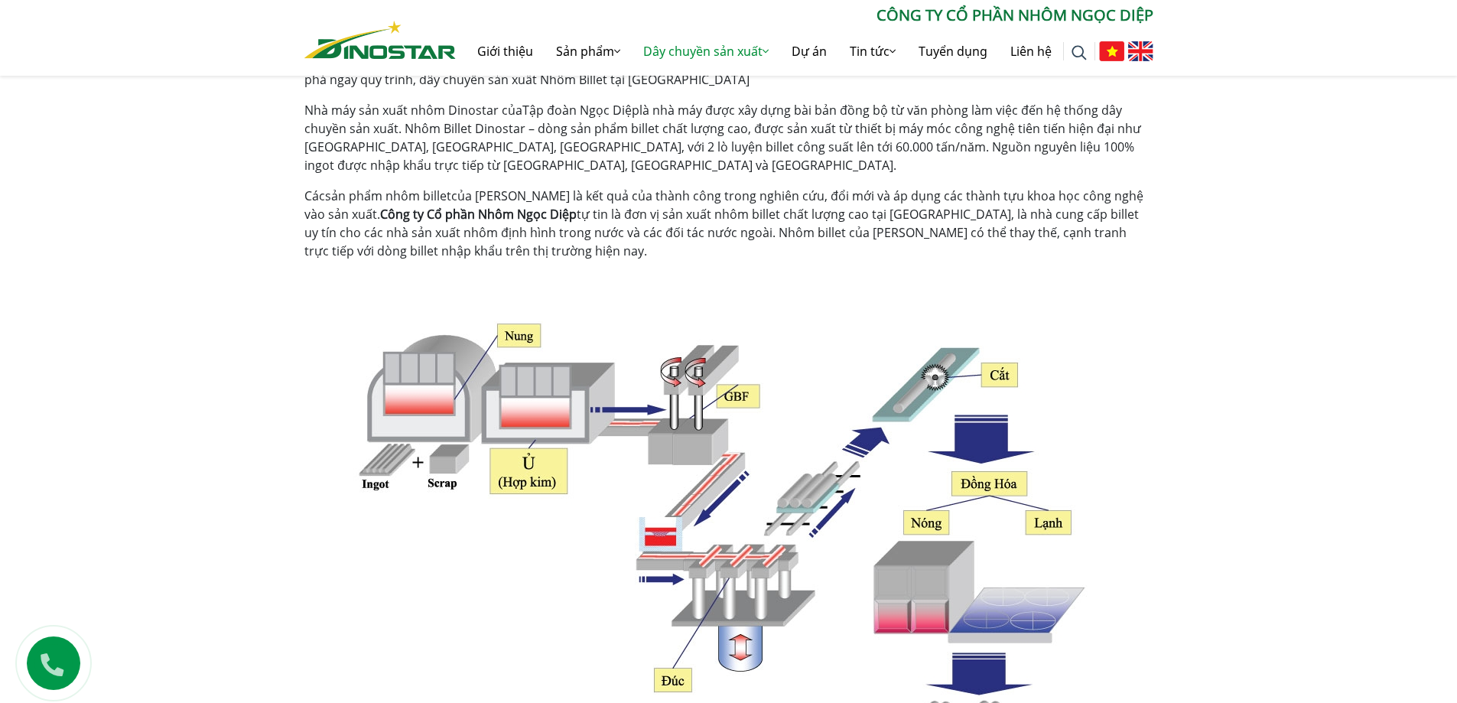
scroll to position [612, 0]
